Goal: Task Accomplishment & Management: Use online tool/utility

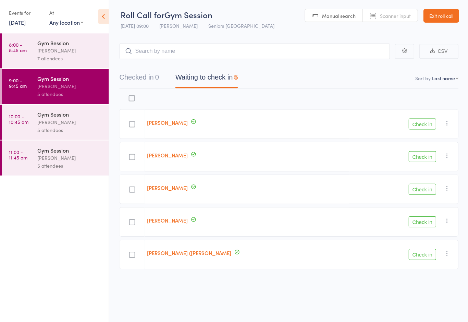
click at [430, 156] on button "Check in" at bounding box center [421, 156] width 27 height 11
click at [418, 157] on button "Check in" at bounding box center [421, 156] width 27 height 11
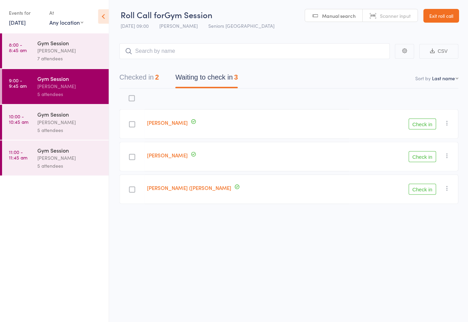
click at [422, 120] on button "Check in" at bounding box center [421, 124] width 27 height 11
click at [421, 121] on button "Check in" at bounding box center [421, 124] width 27 height 11
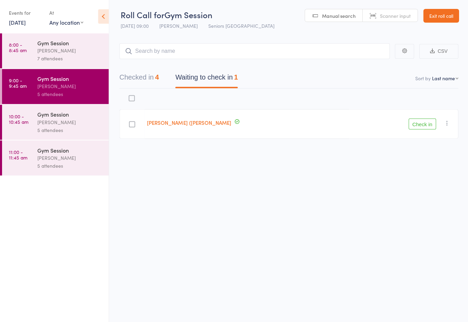
click at [427, 119] on button "Check in" at bounding box center [421, 124] width 27 height 11
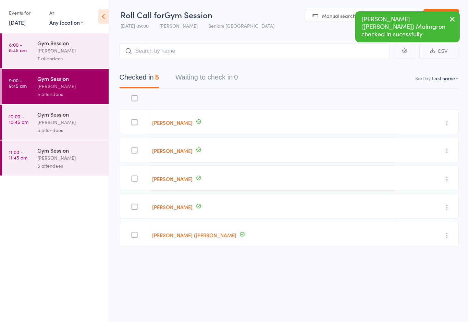
click at [73, 122] on div "[PERSON_NAME]" at bounding box center [69, 122] width 65 height 8
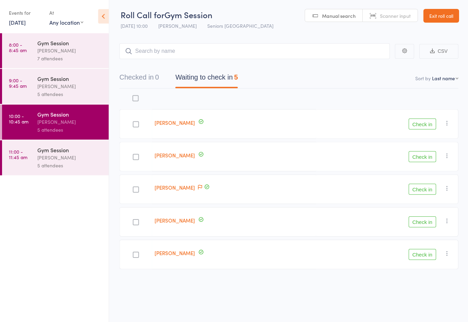
click at [307, 92] on div at bounding box center [234, 99] width 164 height 14
click at [72, 90] on div "[PERSON_NAME]" at bounding box center [69, 87] width 65 height 8
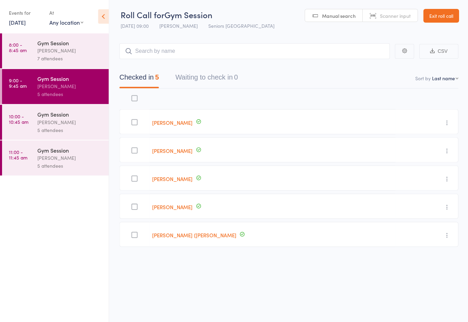
click at [74, 124] on div "[PERSON_NAME]" at bounding box center [69, 122] width 65 height 8
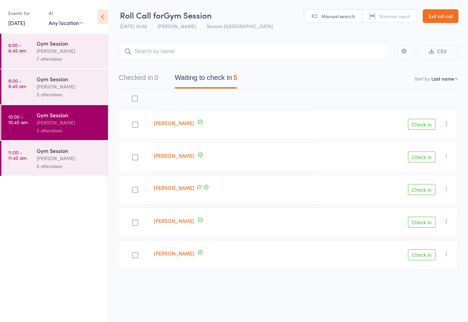
click at [425, 156] on button "Check in" at bounding box center [421, 156] width 27 height 11
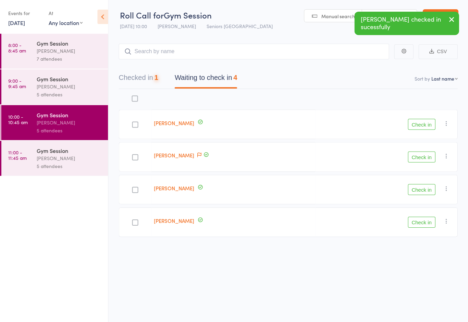
scroll to position [4, 0]
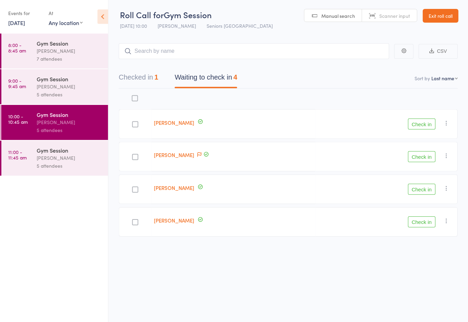
click at [58, 129] on div "5 attendees" at bounding box center [69, 130] width 65 height 8
click at [133, 121] on div at bounding box center [136, 124] width 6 height 6
click at [134, 122] on input "checkbox" at bounding box center [134, 122] width 0 height 0
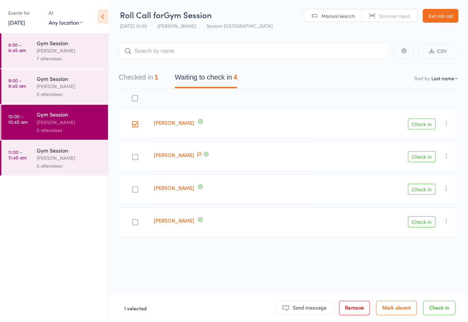
click at [417, 122] on button "Check in" at bounding box center [421, 124] width 27 height 11
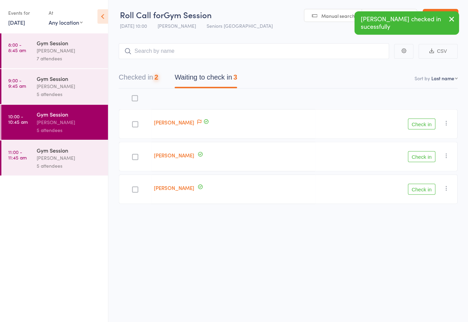
click at [420, 113] on div "Check in Check in Send message Add Note Add Task Add Flag Remove [PERSON_NAME] …" at bounding box center [386, 123] width 142 height 29
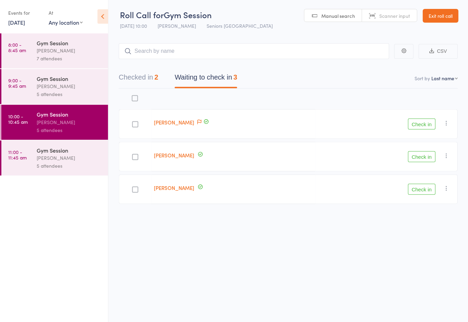
click at [424, 184] on button "Check in" at bounding box center [421, 189] width 27 height 11
click at [421, 153] on button "Check in" at bounding box center [421, 156] width 27 height 11
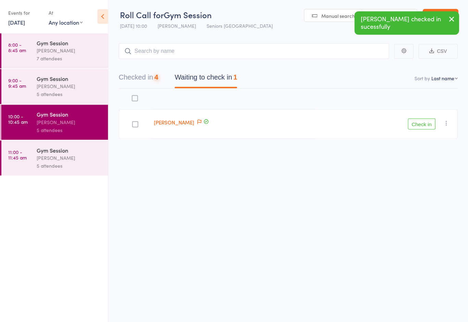
click at [149, 79] on button "Checked in 4" at bounding box center [138, 79] width 39 height 18
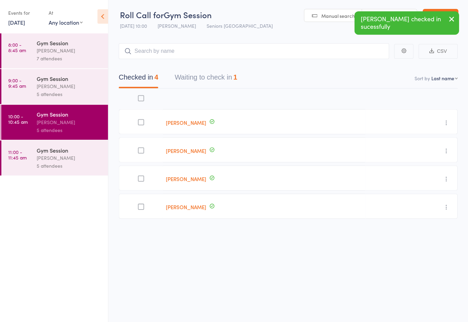
click at [215, 76] on button "Waiting to check in 1" at bounding box center [206, 79] width 62 height 18
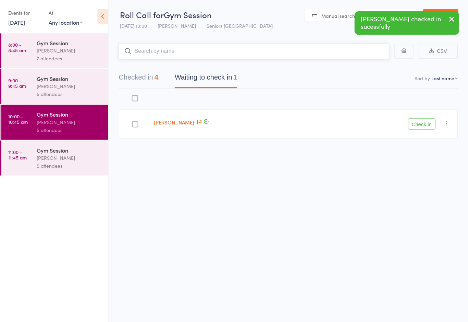
click at [233, 44] on input "search" at bounding box center [254, 52] width 270 height 16
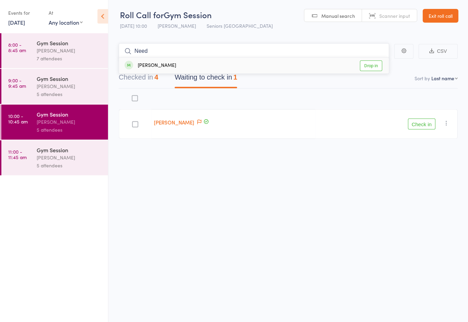
type input "Need"
click at [368, 61] on link "Drop in" at bounding box center [371, 66] width 22 height 11
click at [422, 122] on button "Check in" at bounding box center [421, 124] width 27 height 11
